Goal: Task Accomplishment & Management: Use online tool/utility

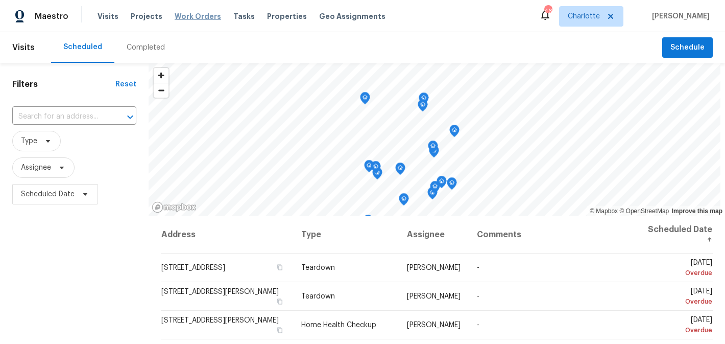
click at [188, 16] on span "Work Orders" at bounding box center [198, 16] width 46 height 10
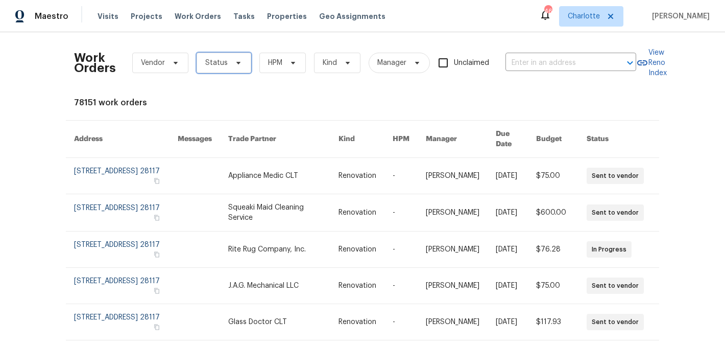
click at [238, 63] on icon at bounding box center [238, 63] width 8 height 8
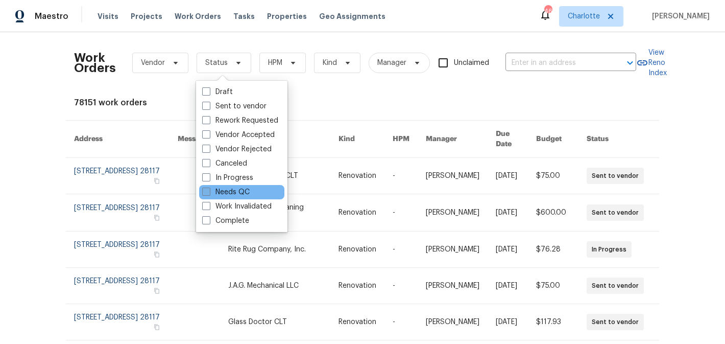
click at [222, 192] on label "Needs QC" at bounding box center [225, 192] width 47 height 10
click at [209, 192] on input "Needs QC" at bounding box center [205, 190] width 7 height 7
checkbox input "true"
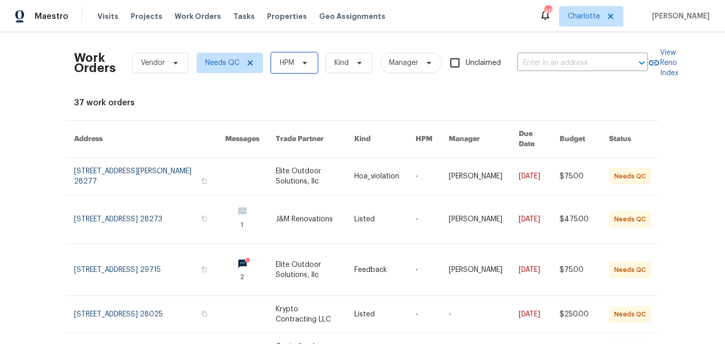
click at [306, 61] on icon at bounding box center [305, 63] width 8 height 8
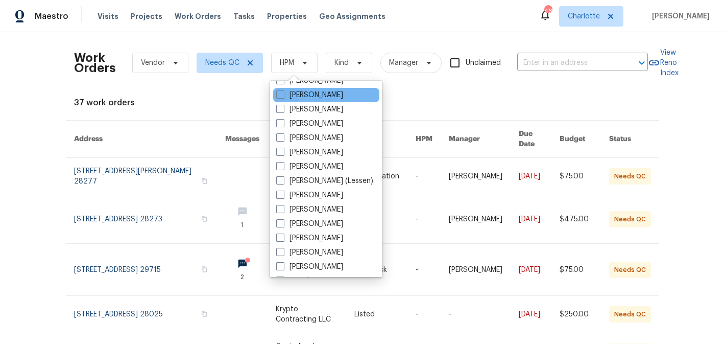
scroll to position [127, 0]
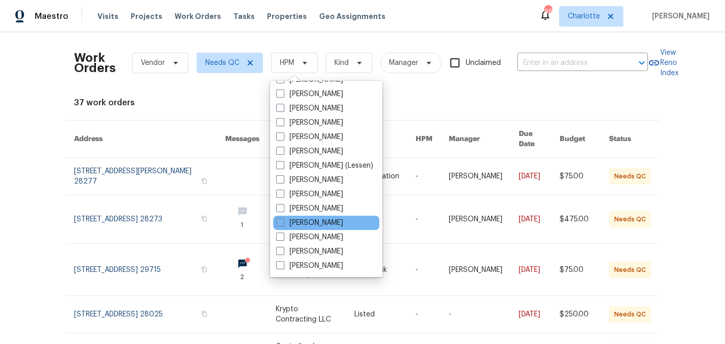
click at [318, 228] on div "[PERSON_NAME]" at bounding box center [326, 222] width 106 height 14
click at [319, 224] on label "[PERSON_NAME]" at bounding box center [309, 222] width 67 height 10
click at [283, 224] on input "[PERSON_NAME]" at bounding box center [279, 220] width 7 height 7
checkbox input "true"
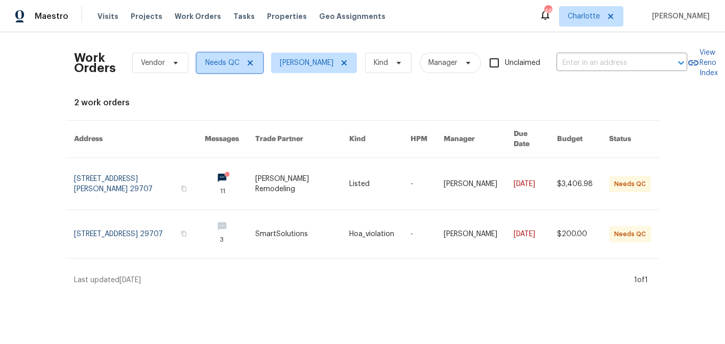
click at [251, 63] on icon at bounding box center [250, 63] width 8 height 8
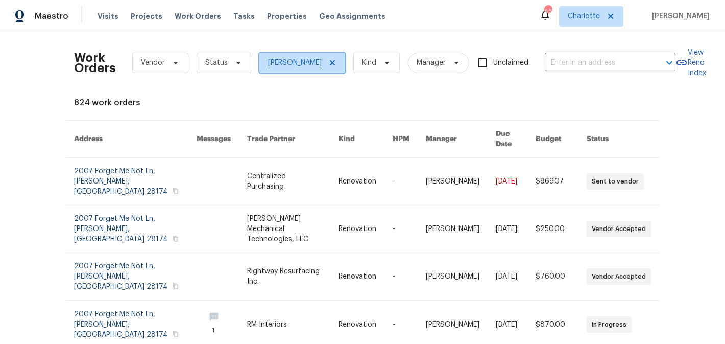
click at [336, 62] on icon at bounding box center [332, 63] width 8 height 8
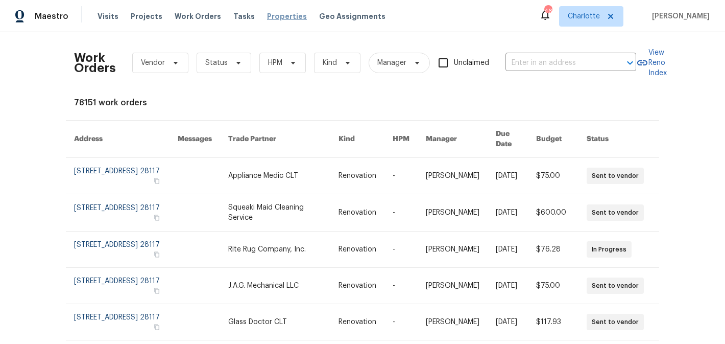
click at [278, 20] on span "Properties" at bounding box center [287, 16] width 40 height 10
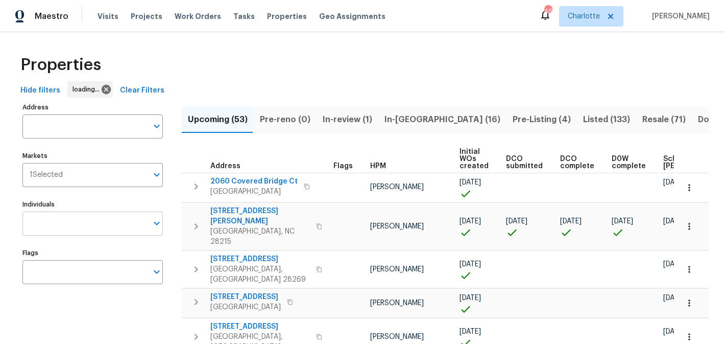
click at [58, 229] on input "Individuals" at bounding box center [84, 223] width 125 height 24
